Goal: Task Accomplishment & Management: Use online tool/utility

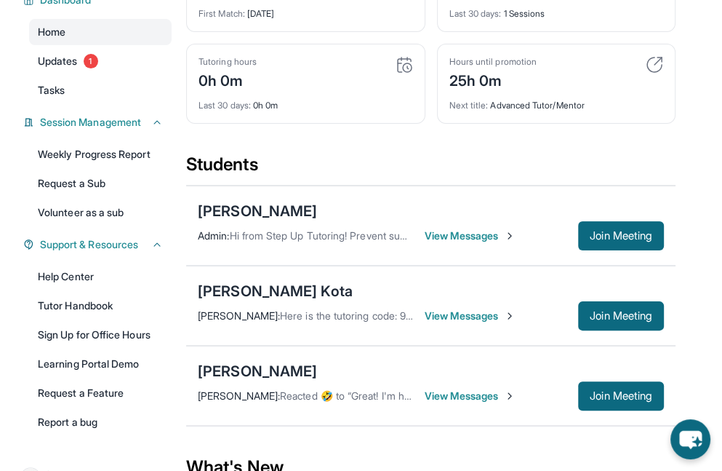
scroll to position [140, 0]
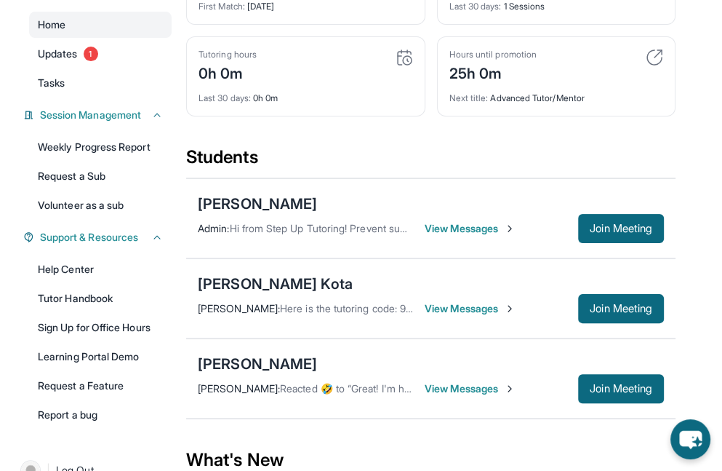
click at [678, 183] on main "Current Students 3 First Match : 3 days ago Sessions 1 Last 30 days : 1 Session…" at bounding box center [454, 337] width 536 height 744
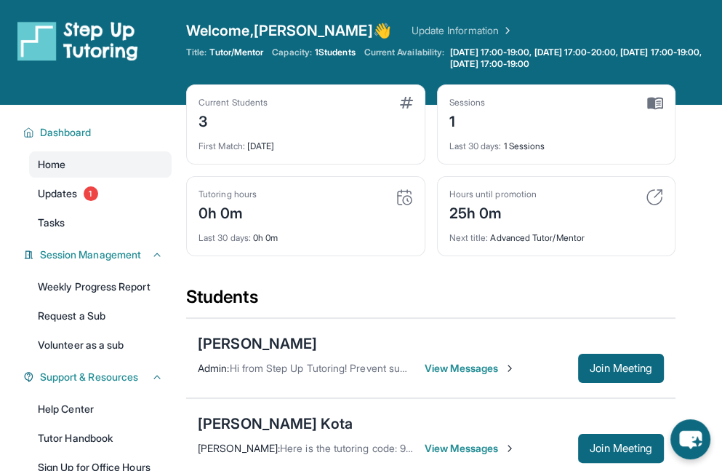
click at [399, 203] on img at bounding box center [404, 196] width 17 height 17
click at [233, 241] on span "Last 30 days :" at bounding box center [225, 237] width 52 height 11
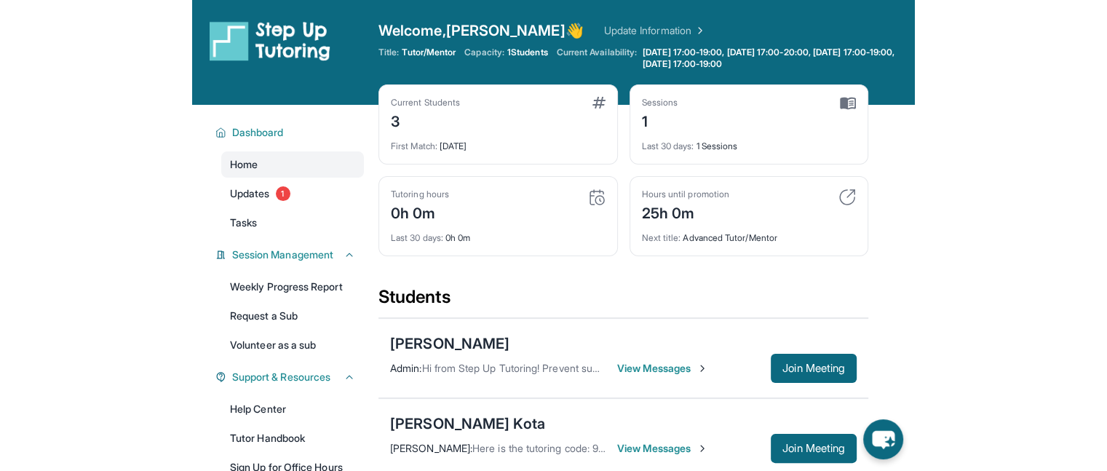
scroll to position [210, 0]
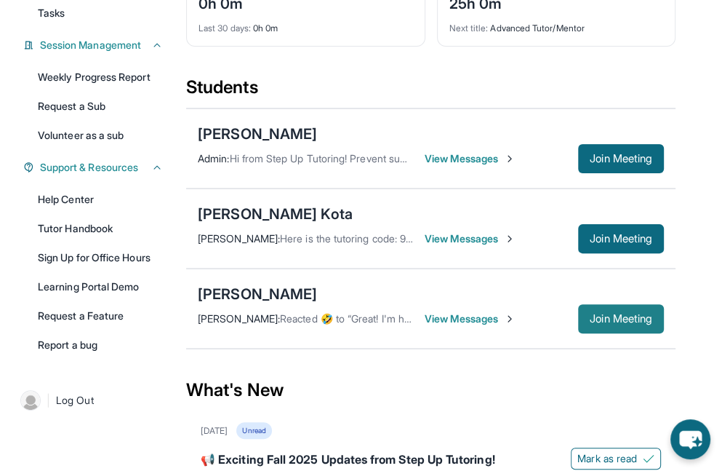
click at [604, 314] on span "Join Meeting" at bounding box center [621, 318] width 63 height 9
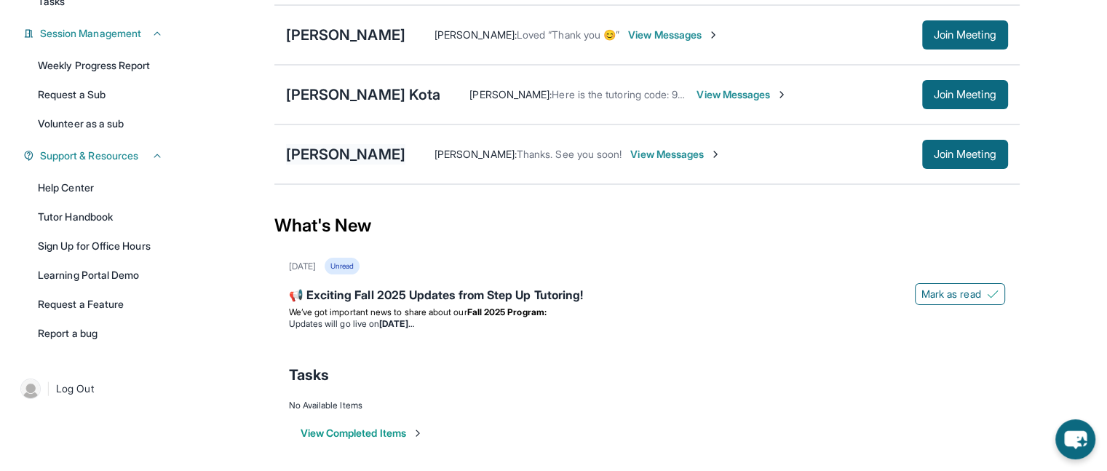
click at [332, 154] on div "[PERSON_NAME]" at bounding box center [345, 154] width 119 height 20
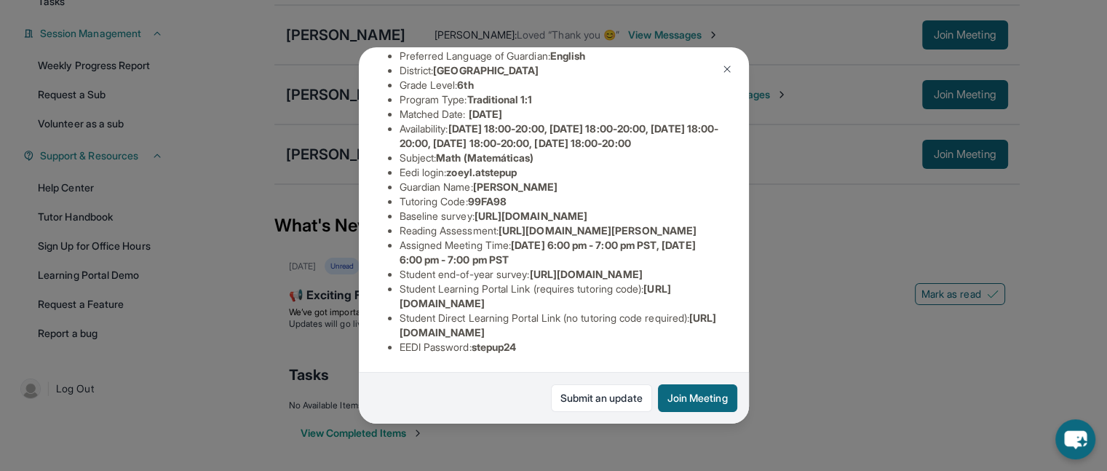
scroll to position [218, 518]
copy span "https://airtable.com/apprlfn8WjpjBUn2G/shrK0QR6AaNyG5psY?prefill_Type%20of%20Fo…"
drag, startPoint x: 399, startPoint y: 172, endPoint x: 744, endPoint y: 199, distance: 345.9
click at [744, 199] on div "Zoey Lozano Guardian: Zoe Lozano Student Information https://student-portal.ste…" at bounding box center [554, 235] width 390 height 377
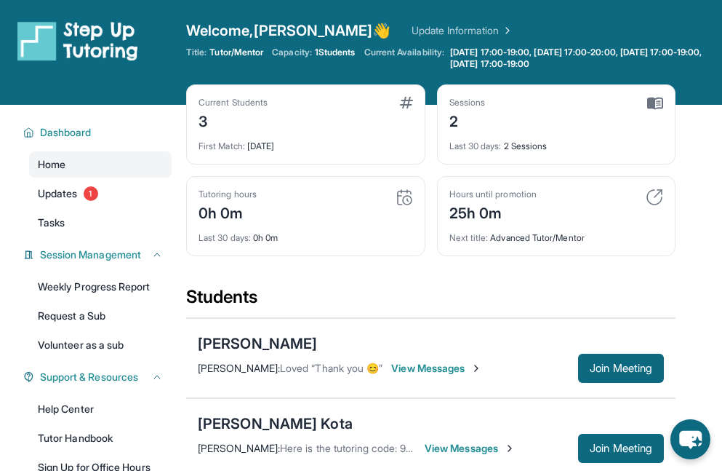
scroll to position [218, 0]
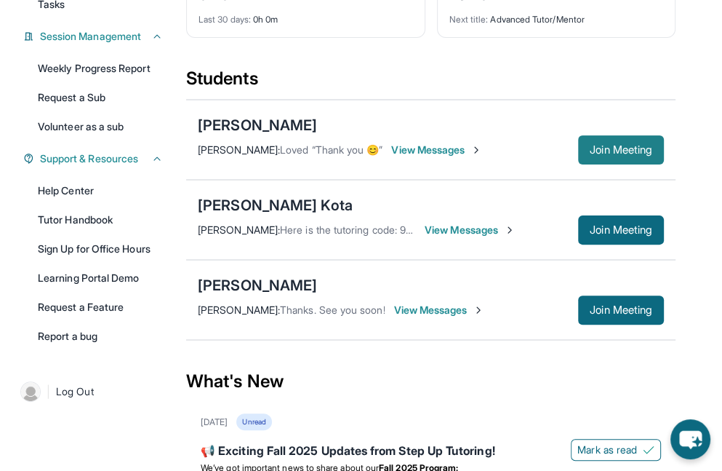
click at [581, 135] on button "Join Meeting" at bounding box center [621, 149] width 86 height 29
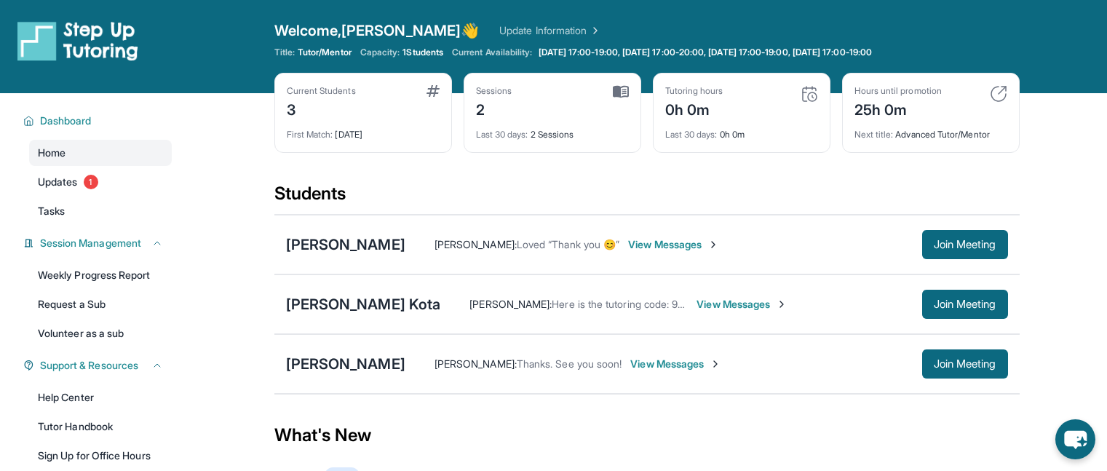
scroll to position [207, 0]
